Goal: Navigation & Orientation: Find specific page/section

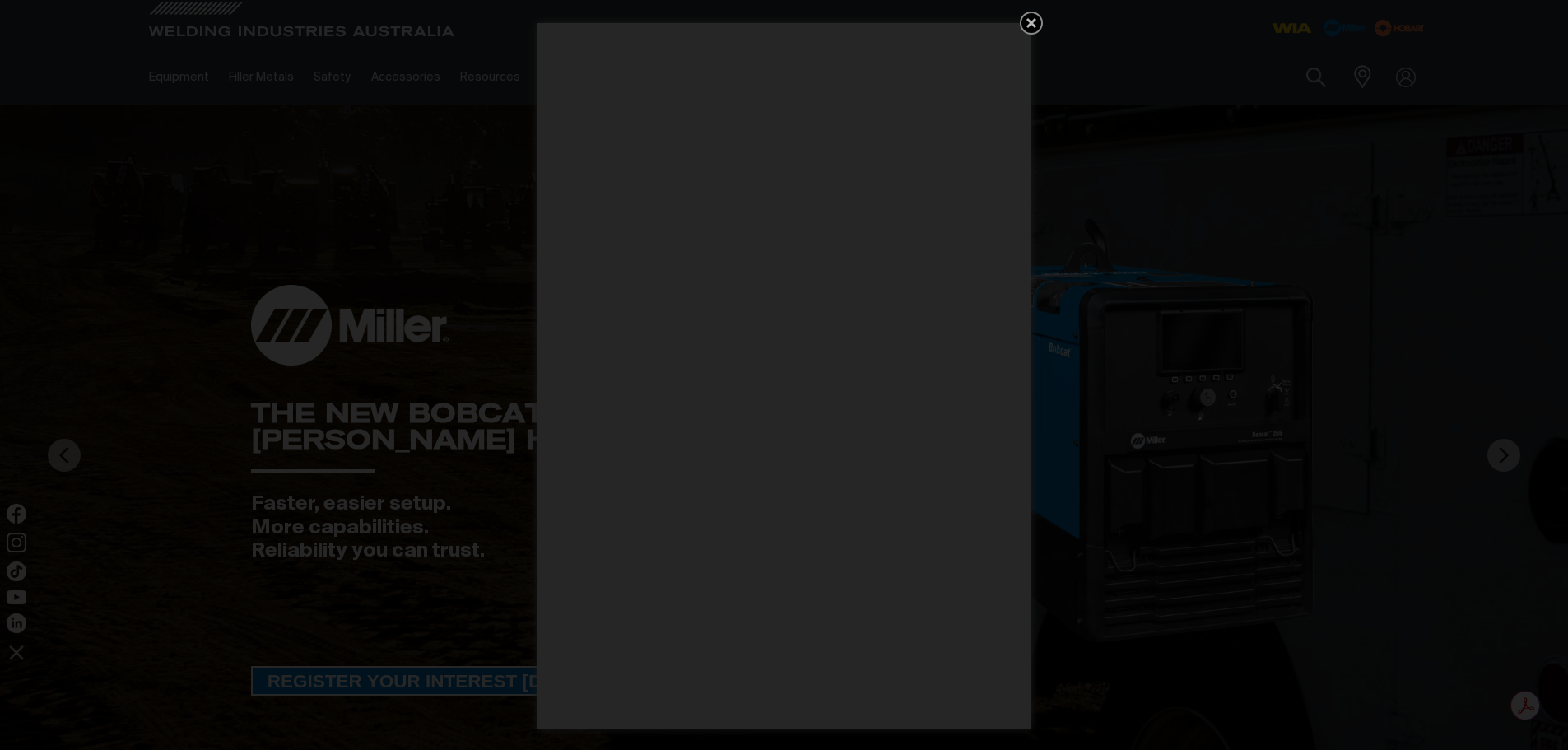
click at [1030, 11] on link "Get 5 WIA Welding Guides Free!" at bounding box center [1031, 22] width 23 height 23
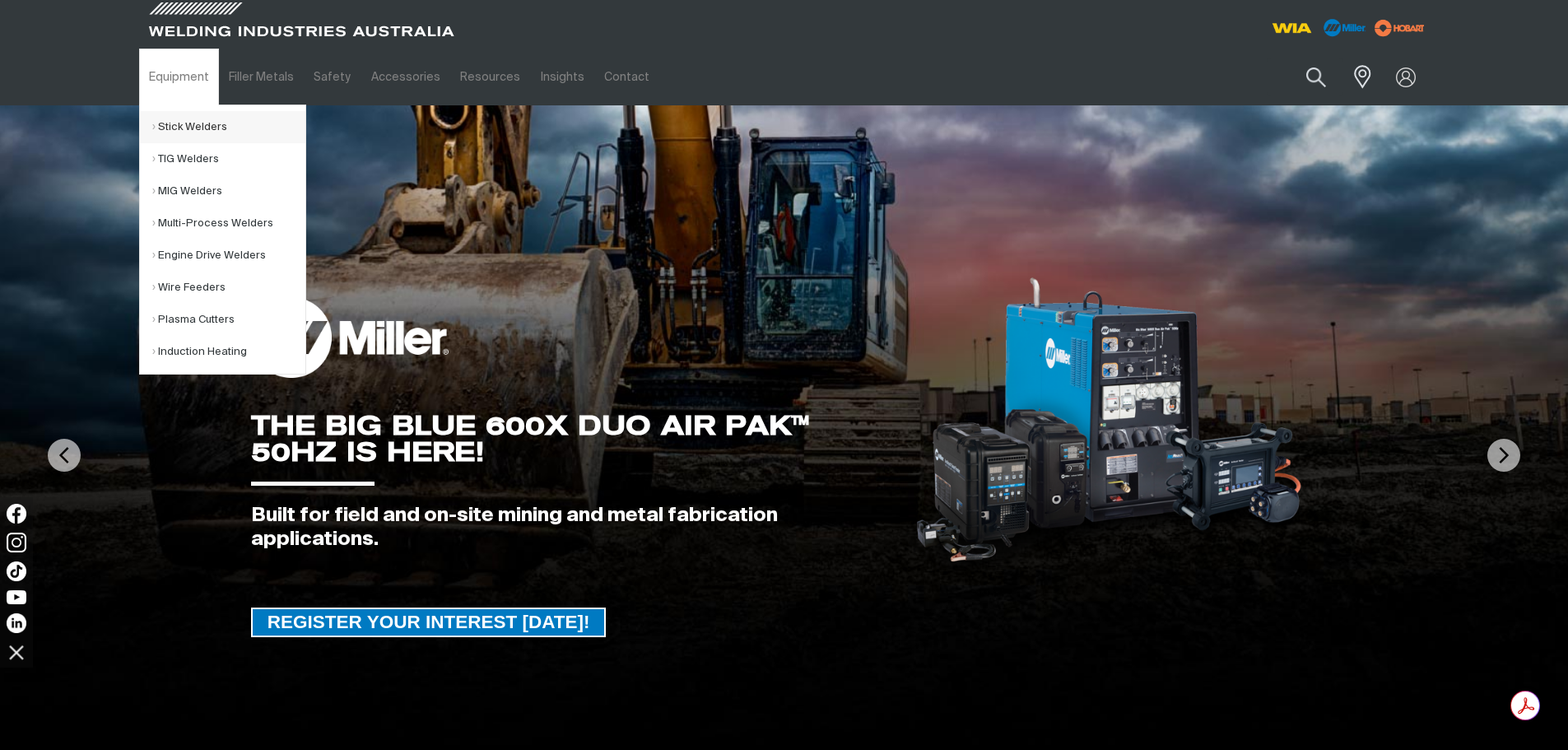
click at [179, 118] on link "Stick Welders" at bounding box center [228, 126] width 153 height 32
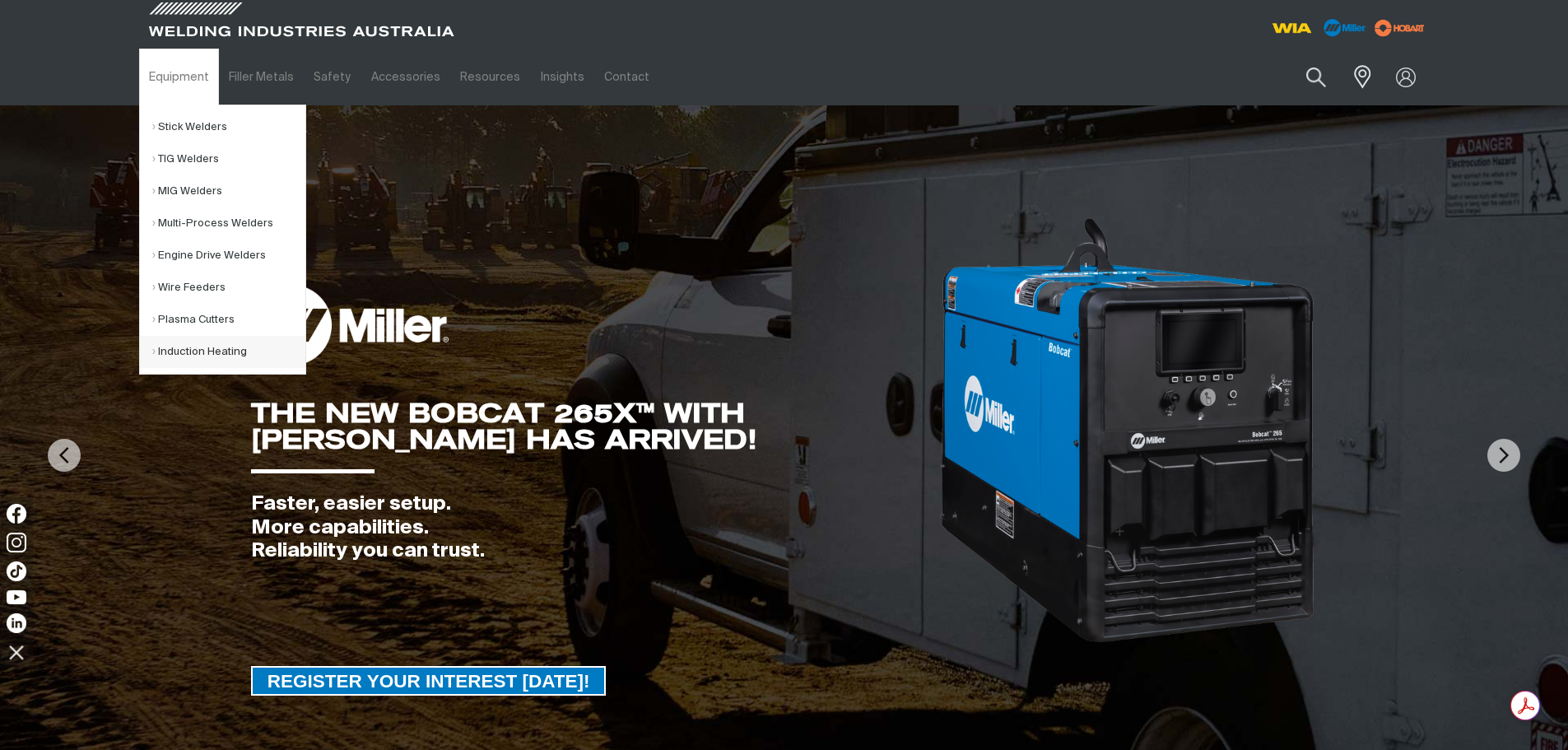
click at [205, 355] on link "Induction Heating" at bounding box center [228, 351] width 153 height 32
